Goal: Find specific page/section: Find specific page/section

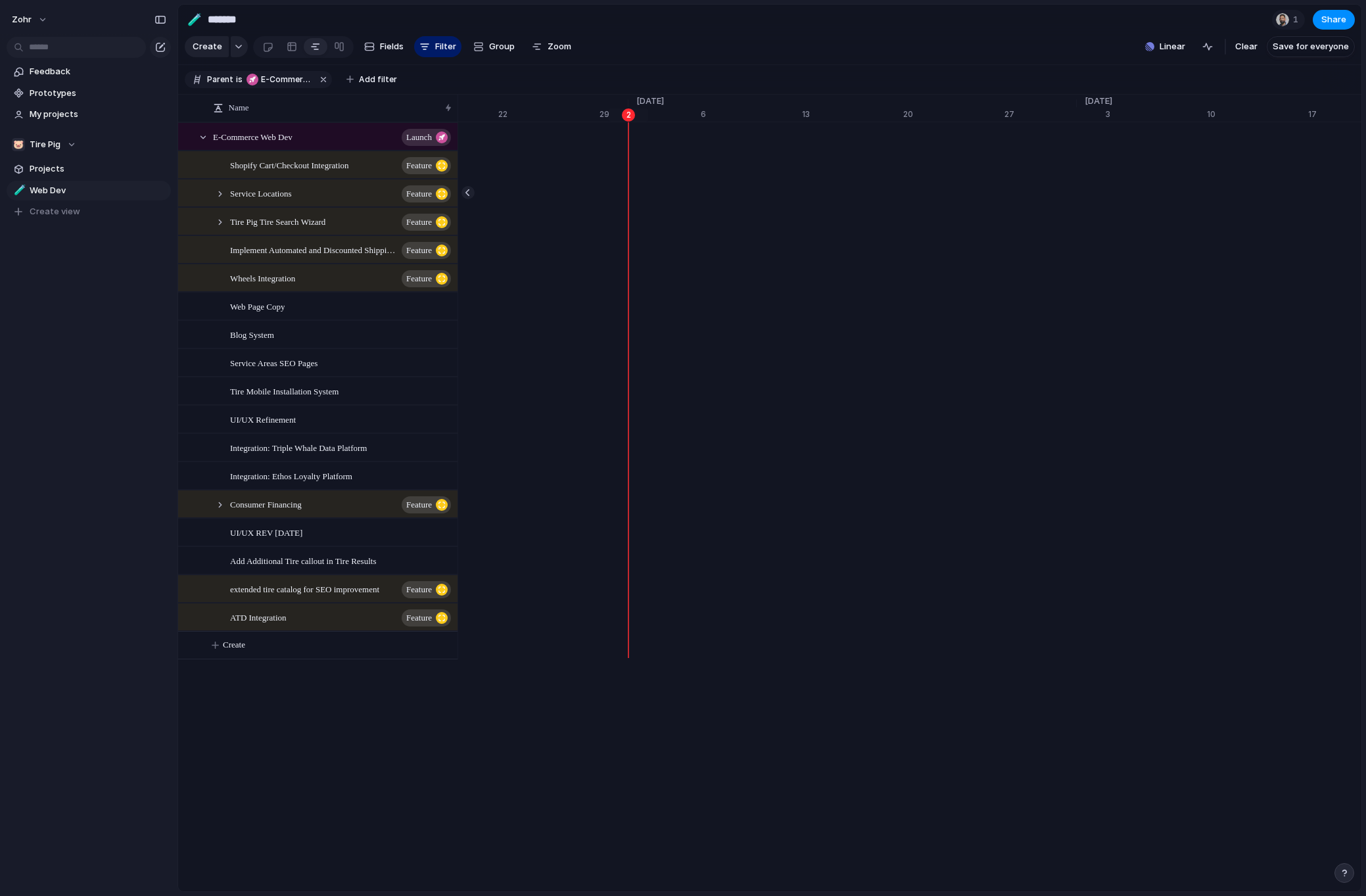
scroll to position [0, 15681]
click at [224, 235] on div "Tire Pig Tire Search Wizard Feature" at bounding box center [335, 222] width 244 height 27
click at [217, 228] on div at bounding box center [220, 222] width 12 height 12
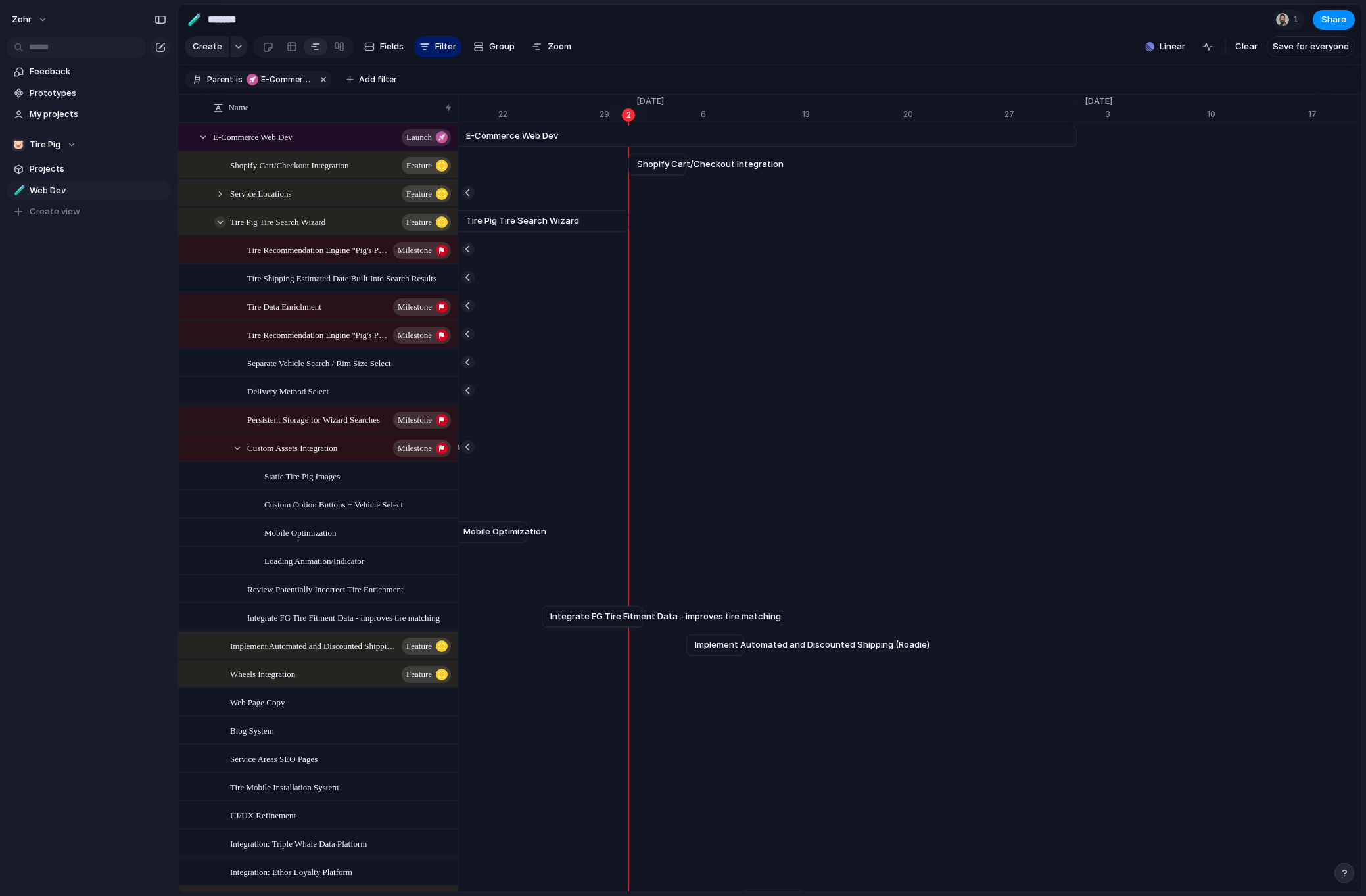
click at [217, 228] on div at bounding box center [220, 222] width 12 height 12
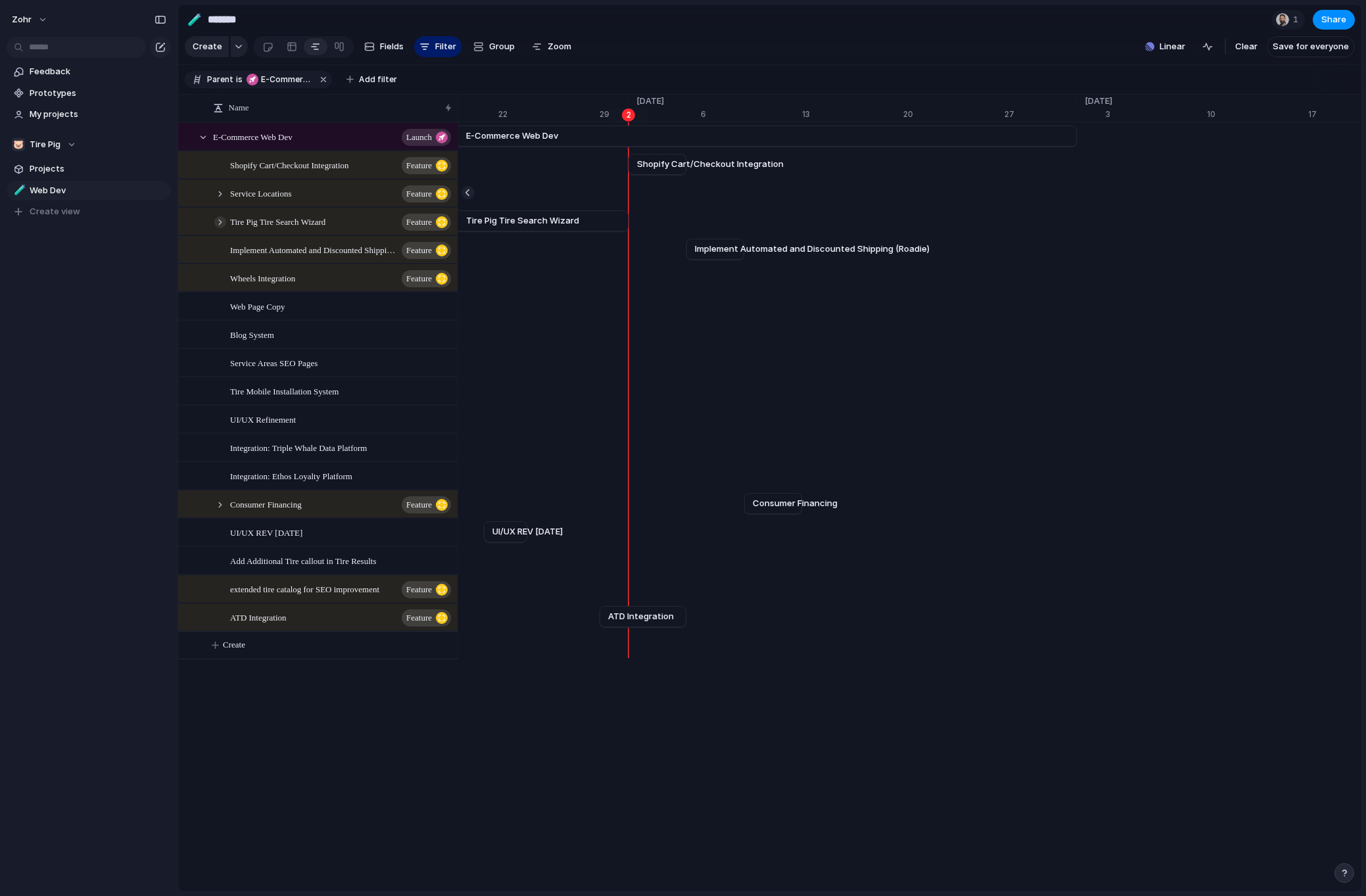
click at [217, 228] on div at bounding box center [220, 222] width 12 height 12
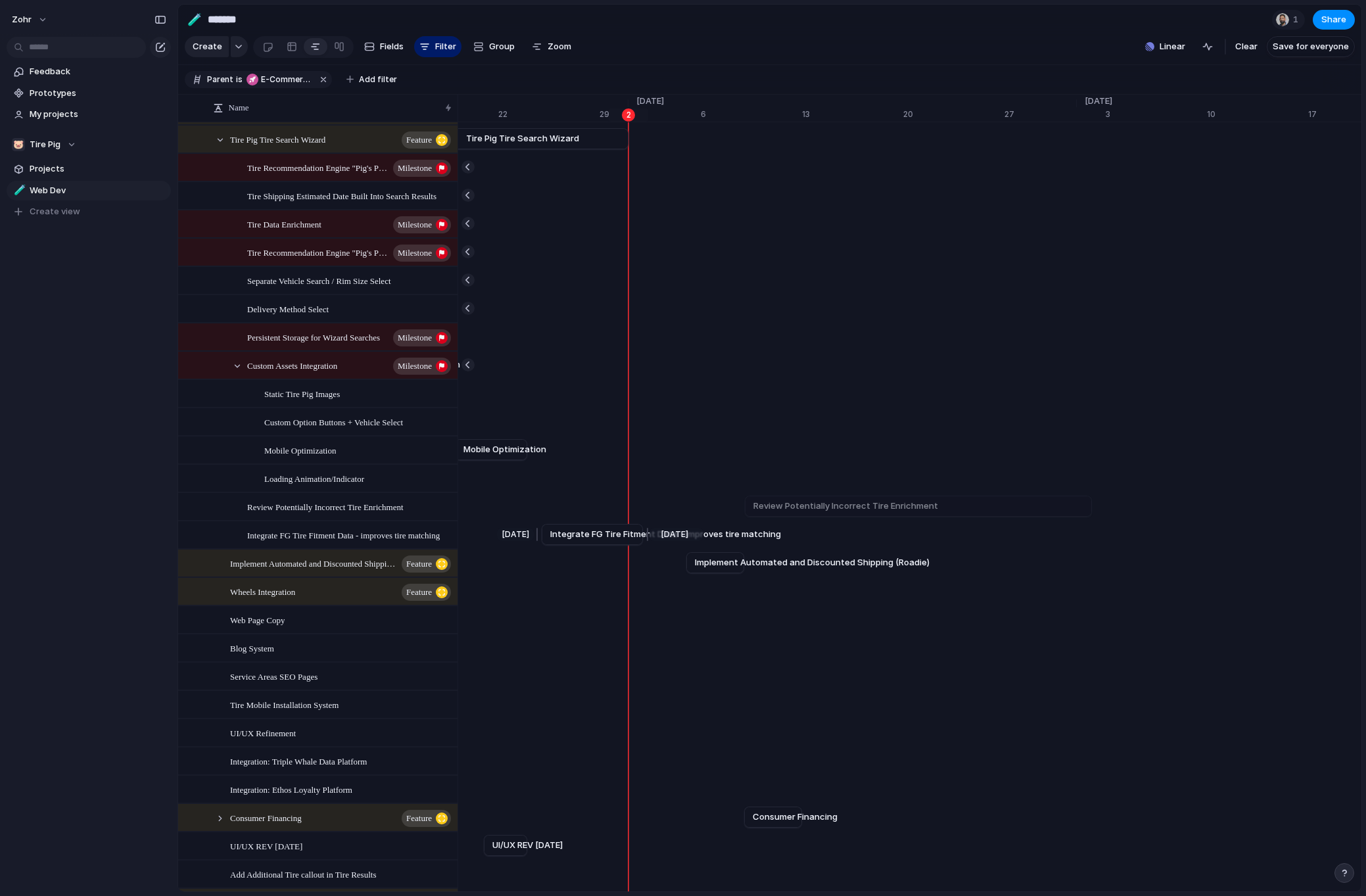
scroll to position [150, 0]
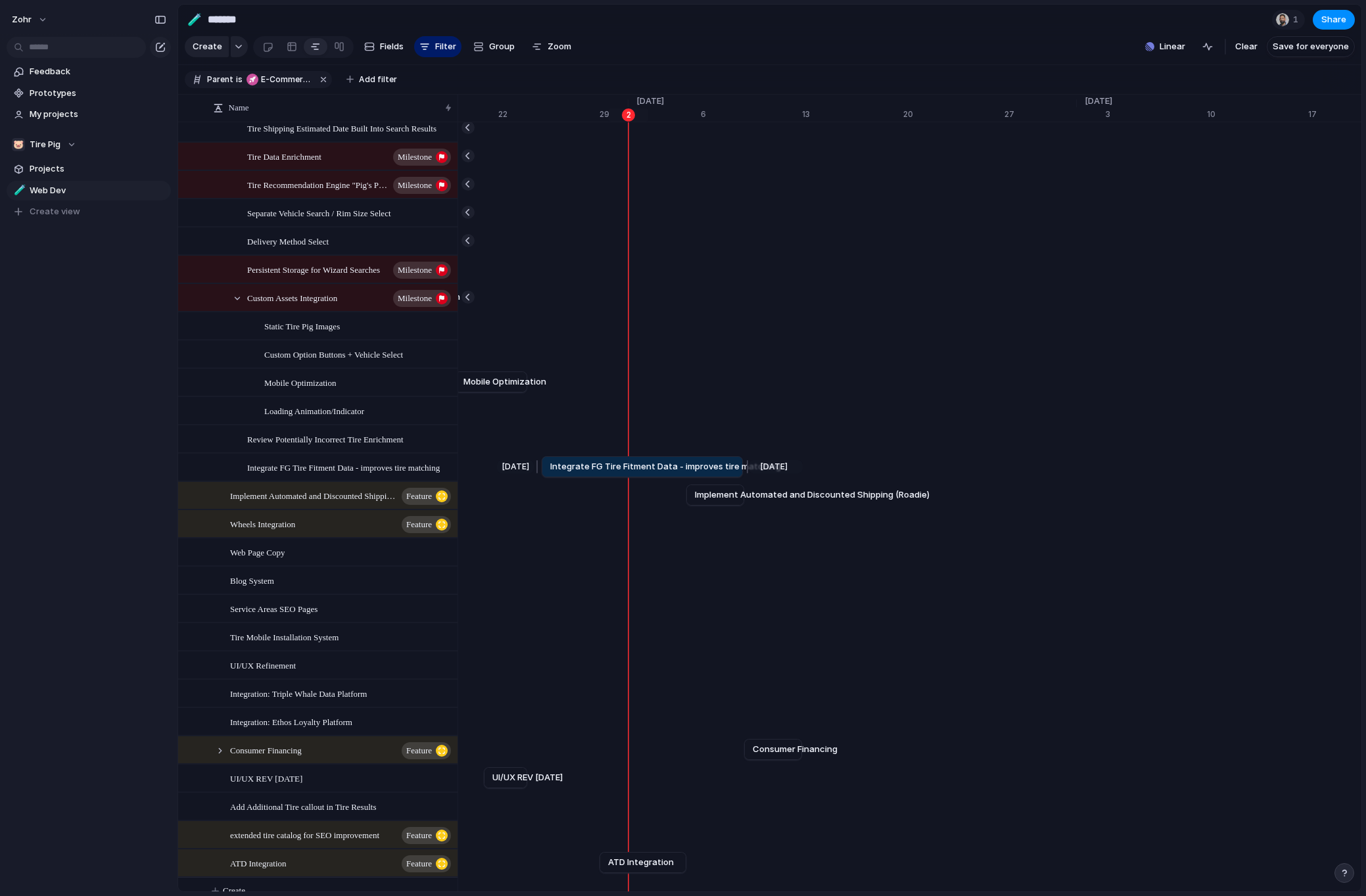
drag, startPoint x: 643, startPoint y: 476, endPoint x: 743, endPoint y: 482, distance: 100.2
click at [743, 477] on div at bounding box center [746, 467] width 16 height 21
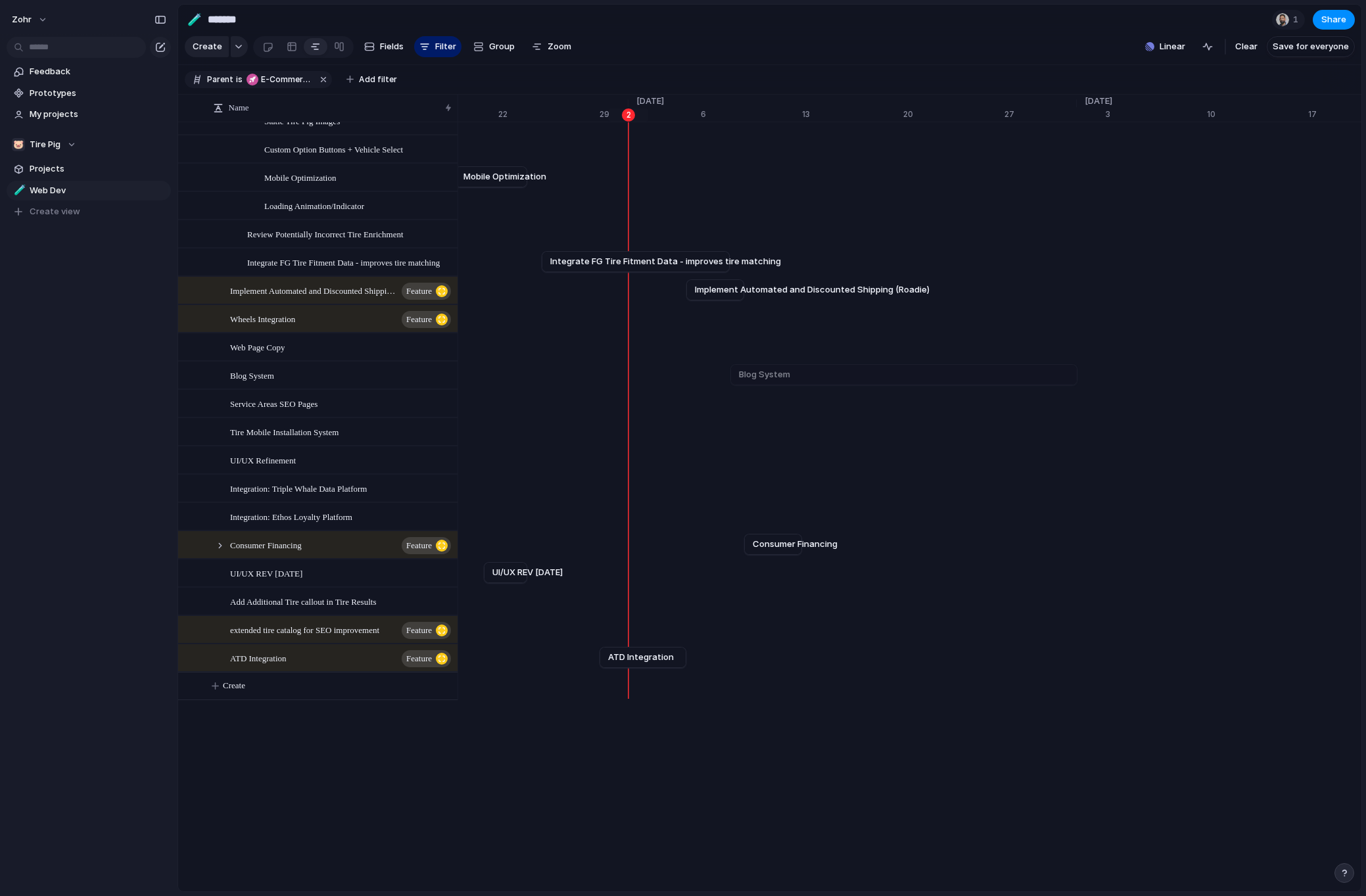
scroll to position [408, 0]
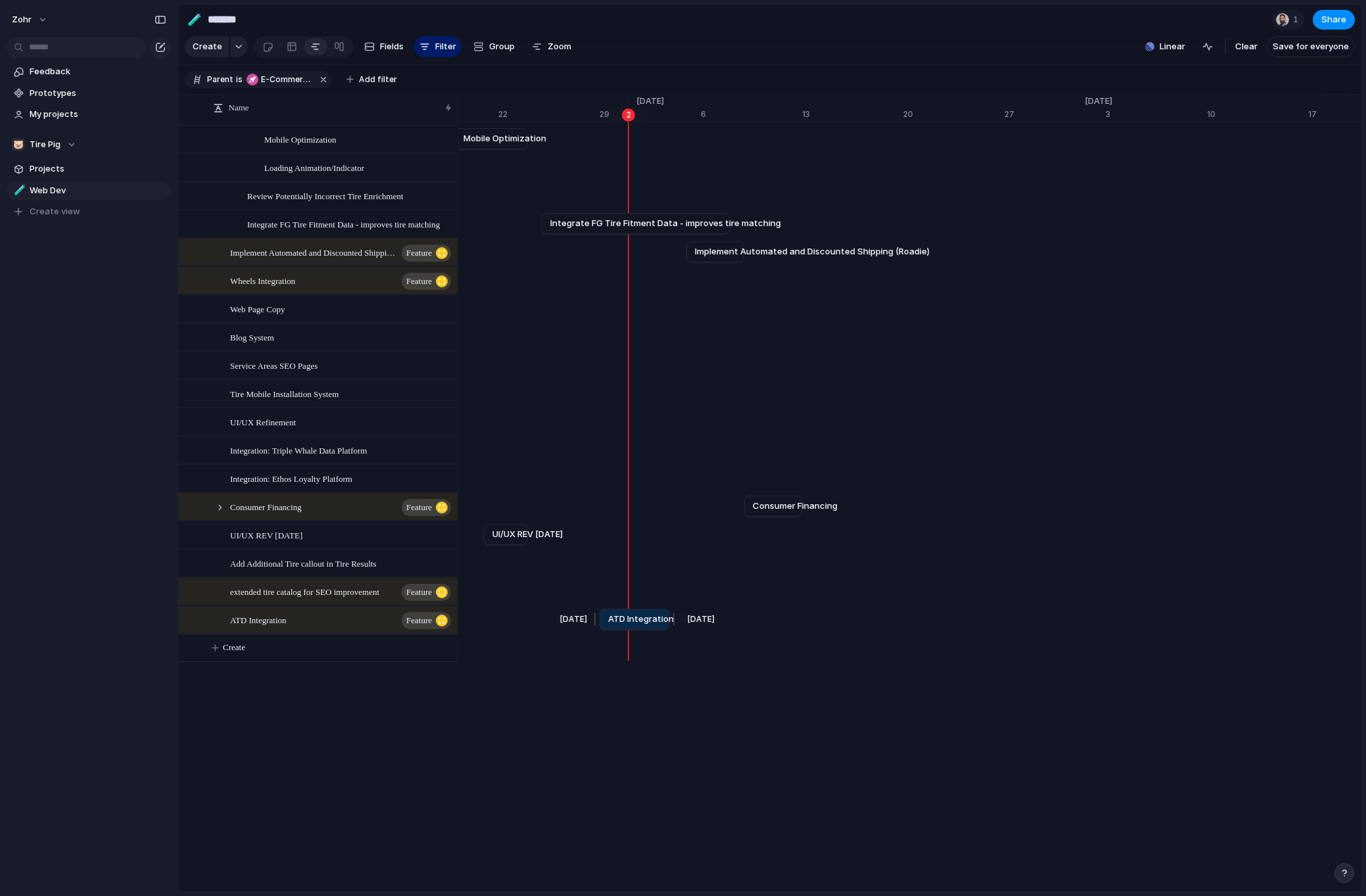
drag, startPoint x: 684, startPoint y: 613, endPoint x: 667, endPoint y: 614, distance: 17.0
click at [667, 614] on div at bounding box center [672, 619] width 16 height 21
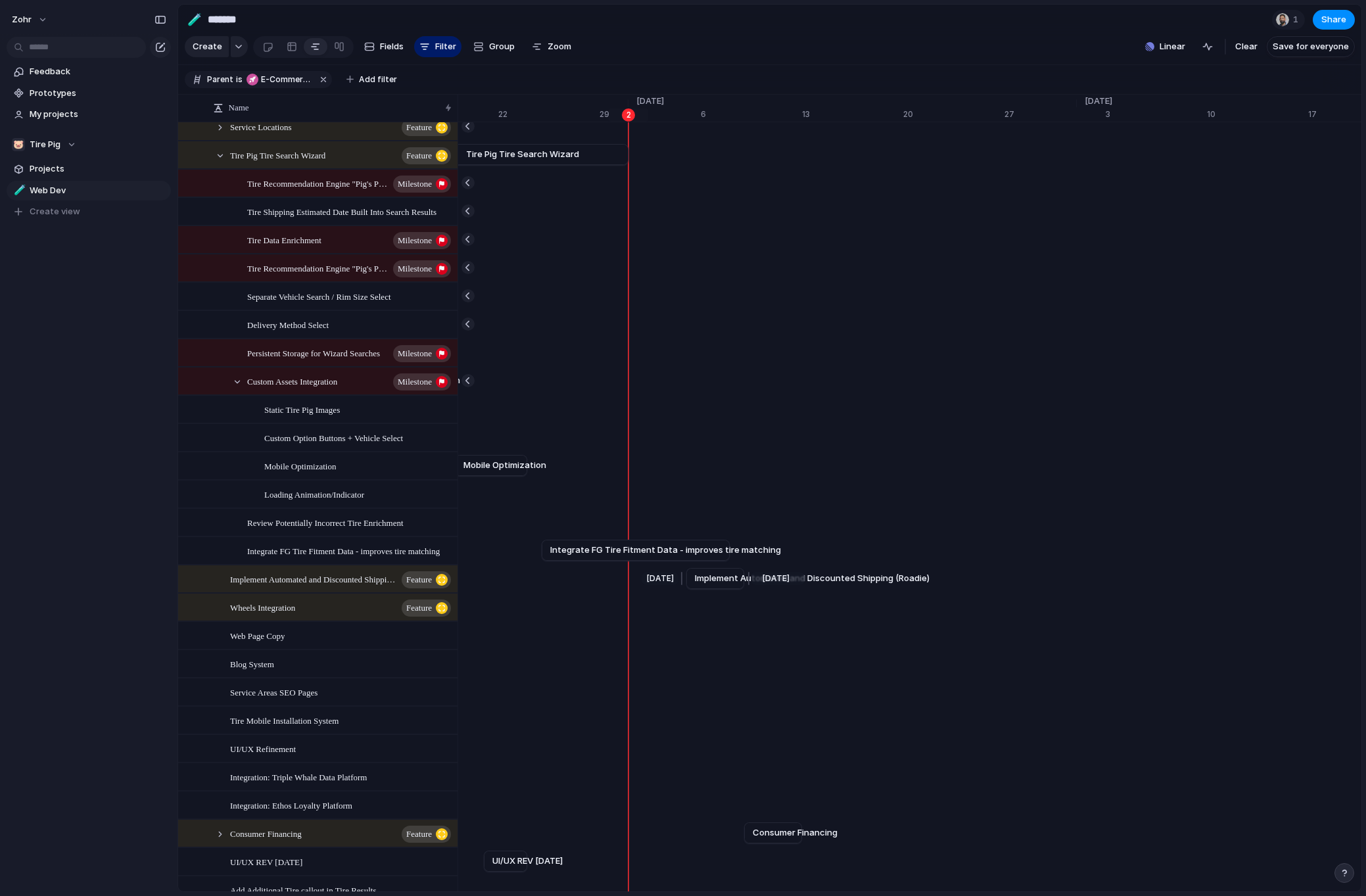
scroll to position [0, 0]
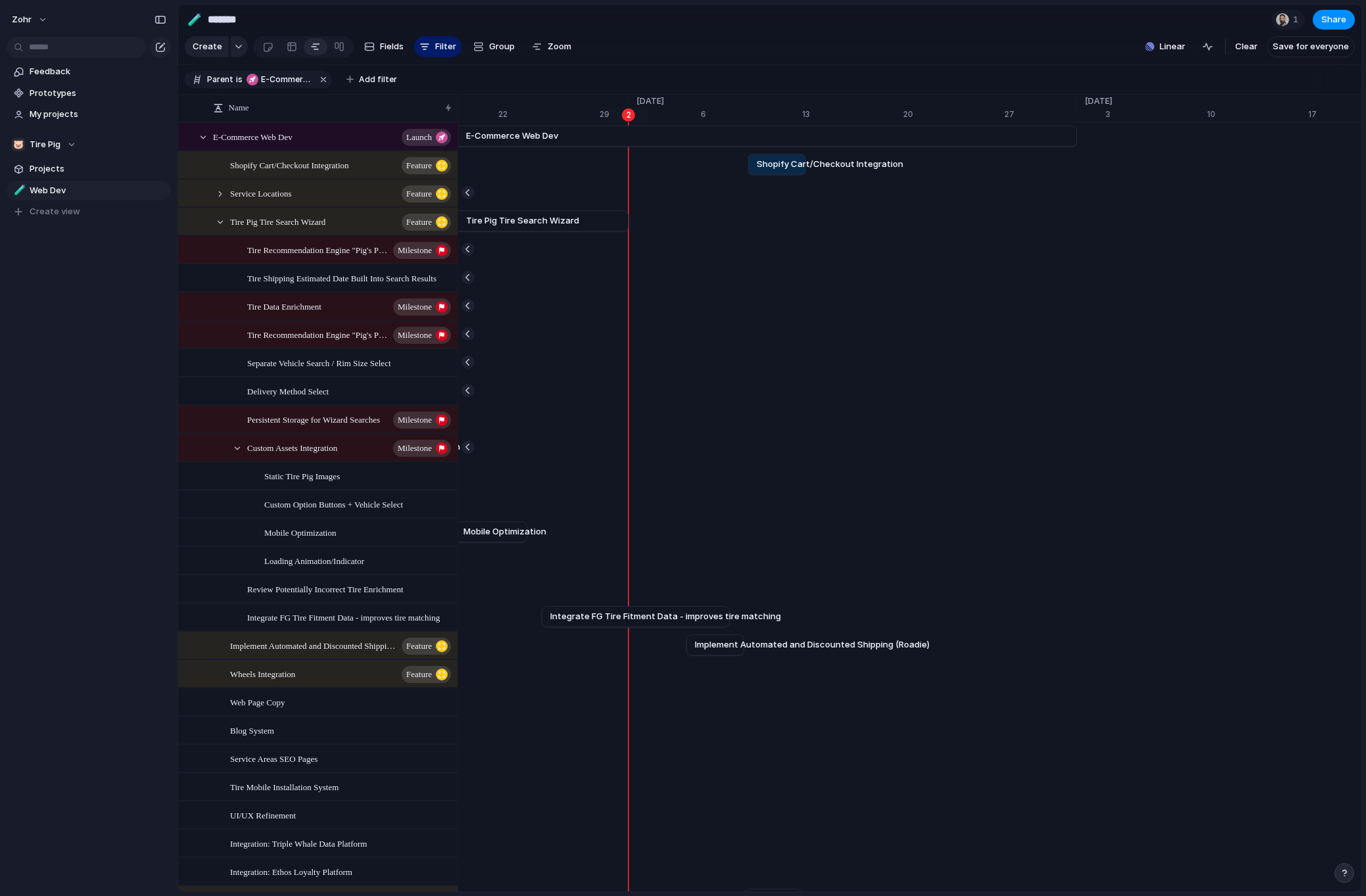
drag, startPoint x: 664, startPoint y: 176, endPoint x: 783, endPoint y: 189, distance: 119.7
click at [783, 189] on div "[DATE] E-Commerce Web Dev [DATE] [DATE] Shopify Cart/Checkout Integration [DATE…" at bounding box center [909, 588] width 903 height 933
drag, startPoint x: 741, startPoint y: 176, endPoint x: 732, endPoint y: 178, distance: 9.2
click at [732, 175] on div at bounding box center [732, 164] width 16 height 21
click at [111, 410] on div "zohr Feedback Prototypes My projects 🐷 Tire Pig Projects 🧪 Web Dev To pick up a…" at bounding box center [88, 448] width 177 height 896
